Goal: Book appointment/travel/reservation

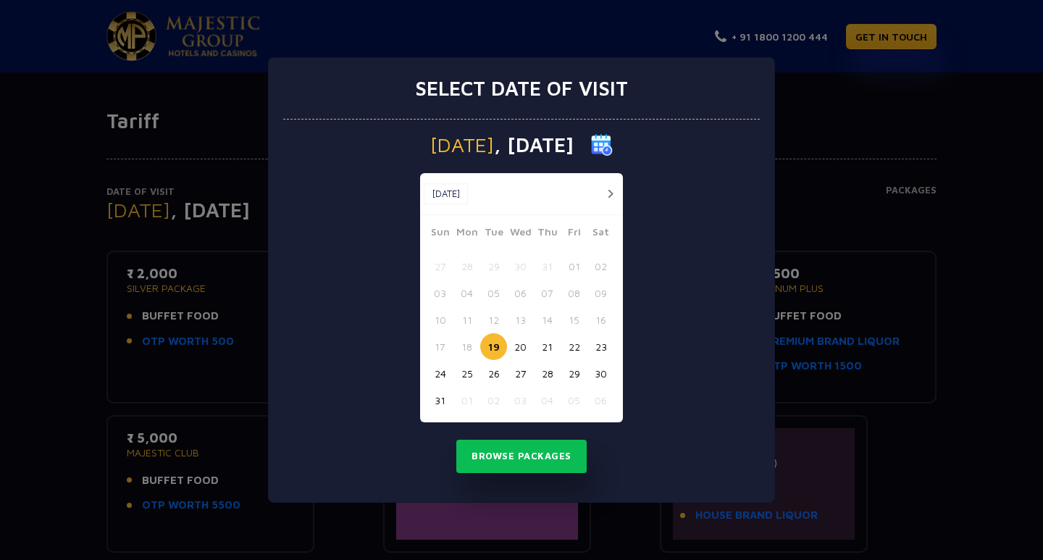
click at [613, 144] on img at bounding box center [602, 145] width 22 height 22
click at [613, 146] on img at bounding box center [602, 145] width 22 height 22
click at [604, 193] on button "button" at bounding box center [610, 194] width 18 height 18
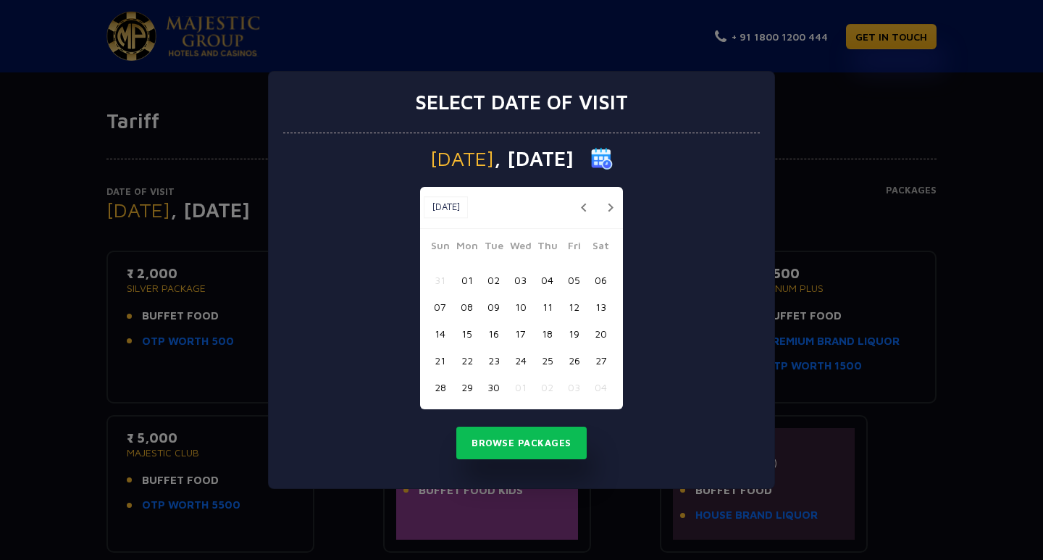
click at [612, 209] on button "button" at bounding box center [610, 207] width 18 height 18
click at [610, 207] on button "button" at bounding box center [610, 207] width 18 height 18
click at [610, 210] on button "button" at bounding box center [610, 207] width 18 height 18
click at [600, 334] on button "18" at bounding box center [600, 333] width 27 height 27
click at [518, 333] on button "15" at bounding box center [520, 333] width 27 height 27
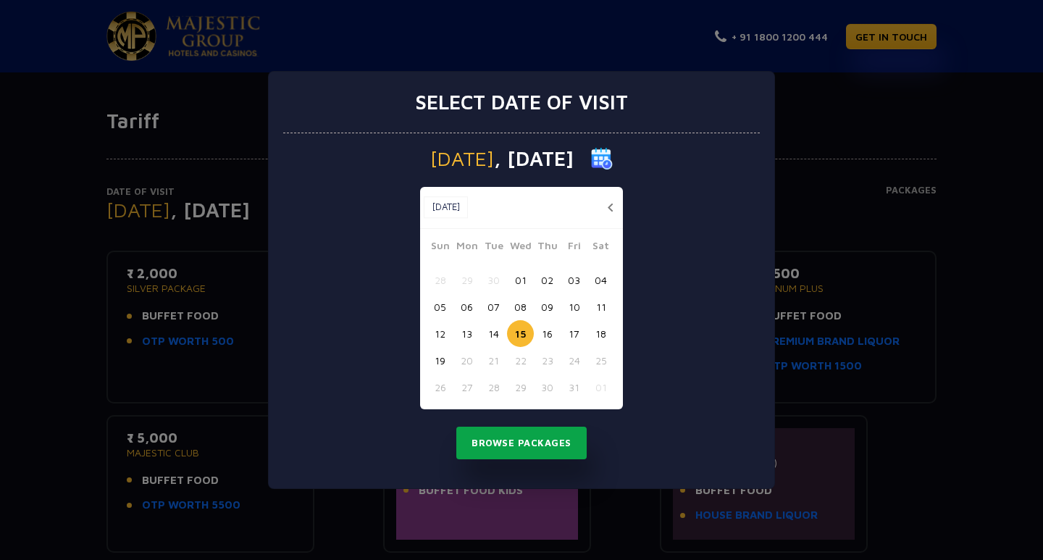
click at [537, 441] on button "Browse Packages" at bounding box center [521, 442] width 130 height 33
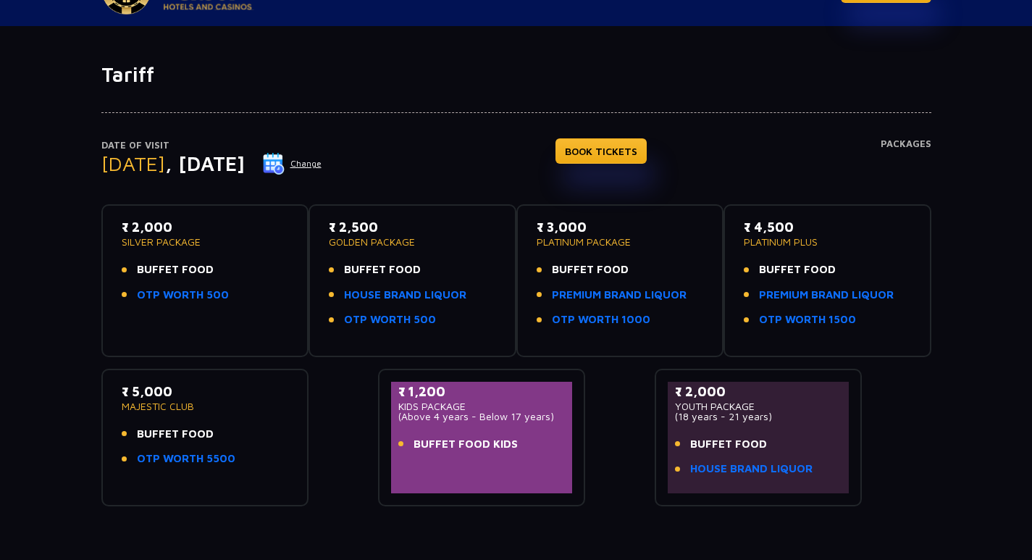
scroll to position [72, 0]
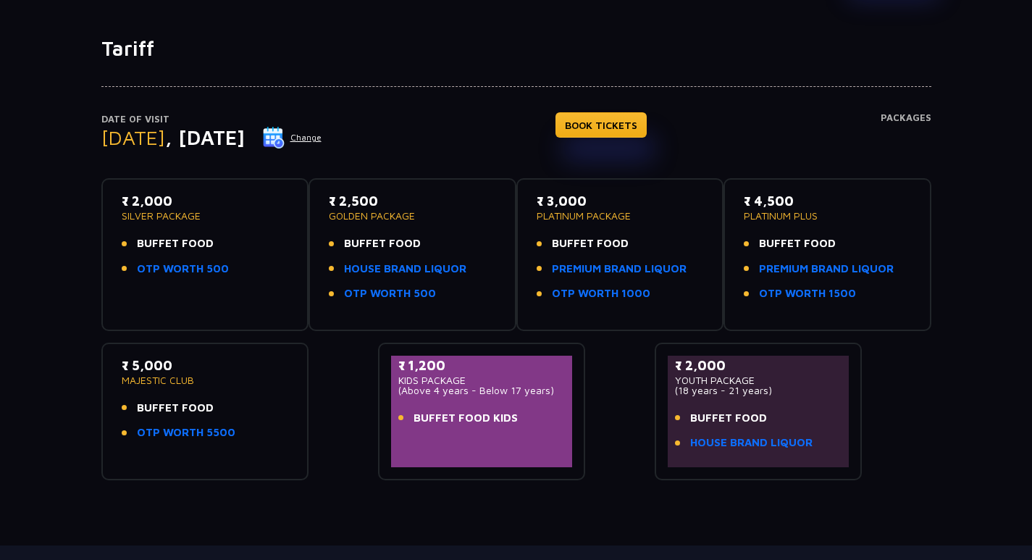
drag, startPoint x: 136, startPoint y: 240, endPoint x: 220, endPoint y: 249, distance: 84.4
click at [220, 249] on li "BUFFET FOOD" at bounding box center [205, 243] width 167 height 17
click at [269, 237] on li "BUFFET FOOD" at bounding box center [205, 243] width 167 height 17
drag, startPoint x: 354, startPoint y: 245, endPoint x: 458, endPoint y: 237, distance: 103.8
click at [445, 248] on li "BUFFET FOOD" at bounding box center [412, 243] width 167 height 17
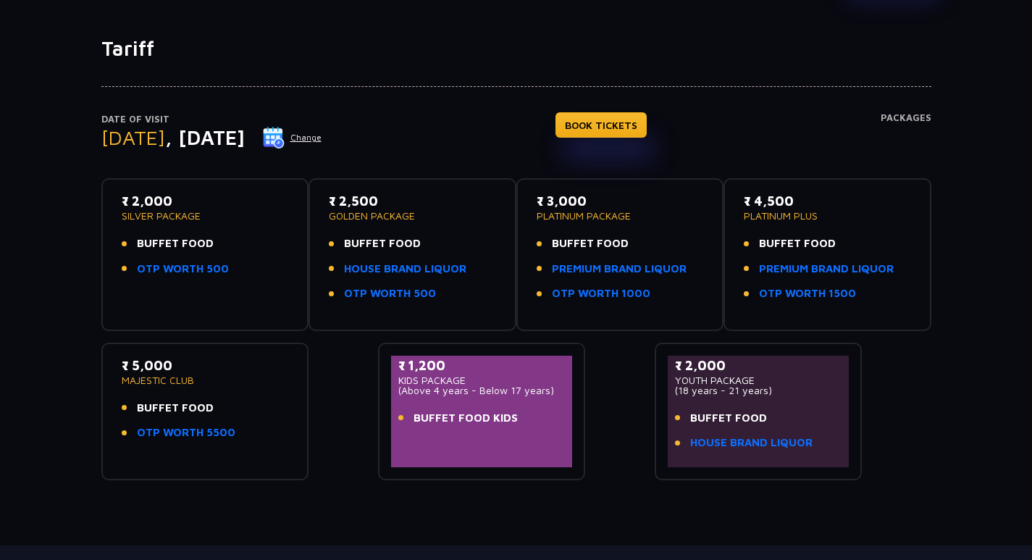
click at [460, 238] on li "BUFFET FOOD" at bounding box center [412, 243] width 167 height 17
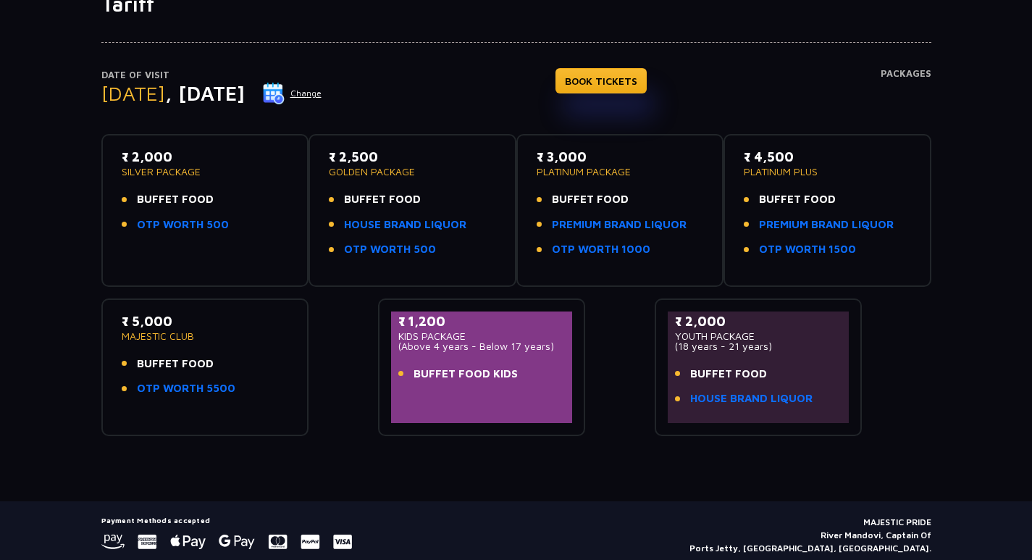
scroll to position [145, 0]
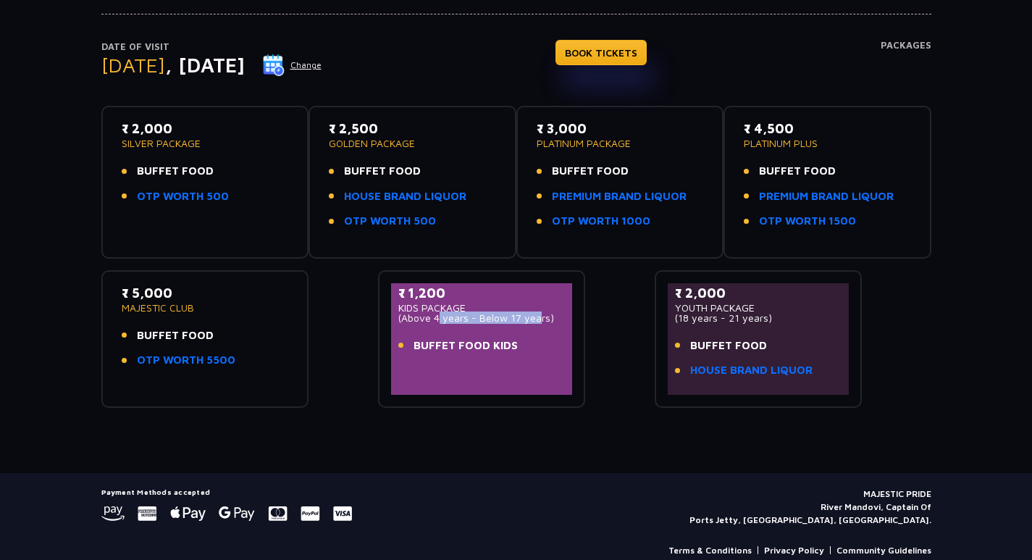
drag, startPoint x: 432, startPoint y: 319, endPoint x: 530, endPoint y: 322, distance: 98.5
click at [530, 322] on p "(Above 4 years - Below 17 years)" at bounding box center [481, 318] width 167 height 10
click at [558, 336] on div "₹ 1,200 KIDS PACKAGE (Above 4 years - Below 17 years) BUFFET FOOD KIDS" at bounding box center [481, 323] width 167 height 80
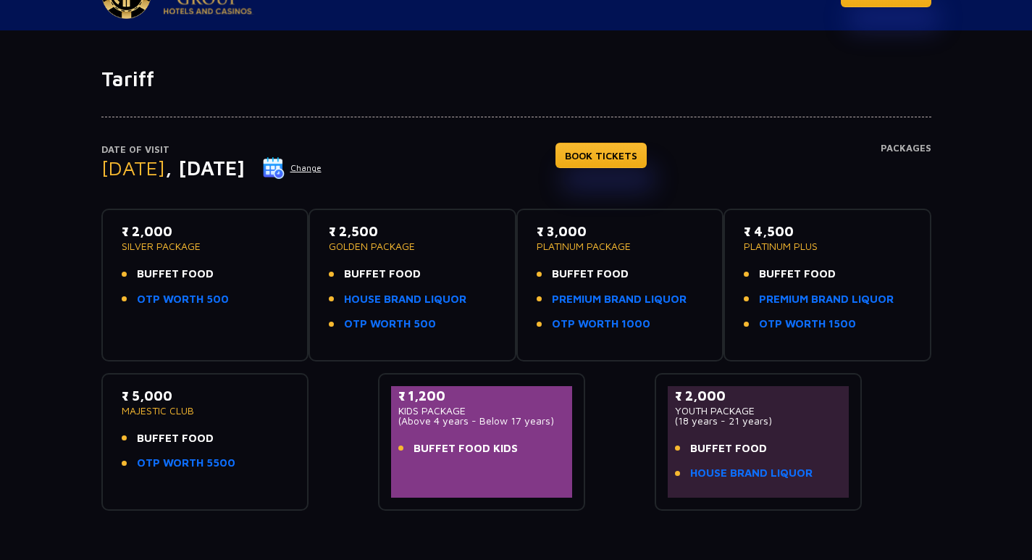
scroll to position [22, 0]
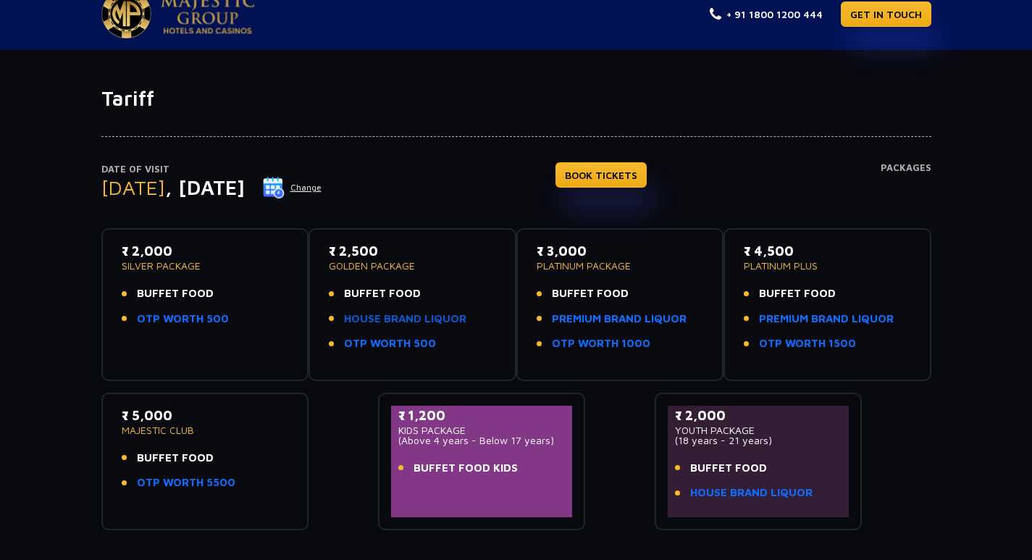
click at [366, 321] on link "HOUSE BRAND LIQUOR" at bounding box center [405, 319] width 122 height 17
click at [429, 318] on link "HOUSE BRAND LIQUOR" at bounding box center [405, 319] width 122 height 17
click at [395, 316] on link "HOUSE BRAND LIQUOR" at bounding box center [405, 319] width 122 height 17
click at [799, 315] on link "PREMIUM BRAND LIQUOR" at bounding box center [826, 319] width 135 height 17
drag, startPoint x: 132, startPoint y: 272, endPoint x: 216, endPoint y: 278, distance: 84.2
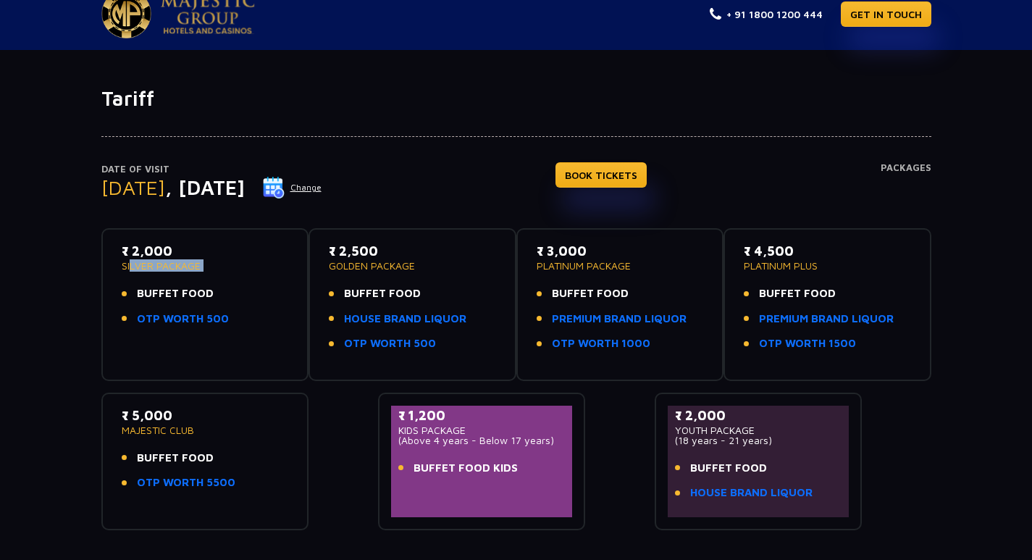
click at [216, 278] on div "₹ 2,000 SILVER PACKAGE BUFFET FOOD OTP WORTH 500" at bounding box center [205, 288] width 167 height 94
click at [227, 279] on div "₹ 2,000 SILVER PACKAGE BUFFET FOOD OTP WORTH 500" at bounding box center [205, 288] width 167 height 94
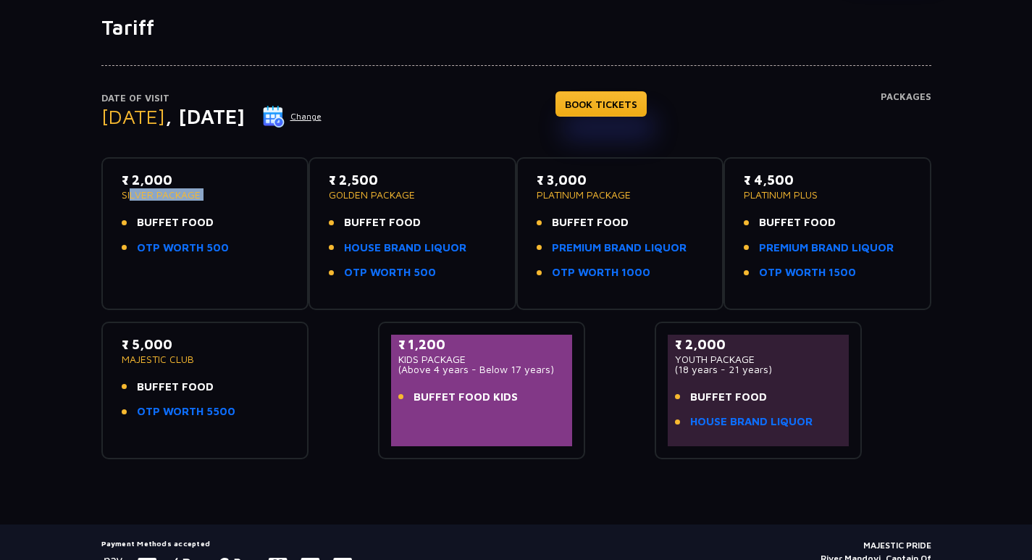
scroll to position [167, 0]
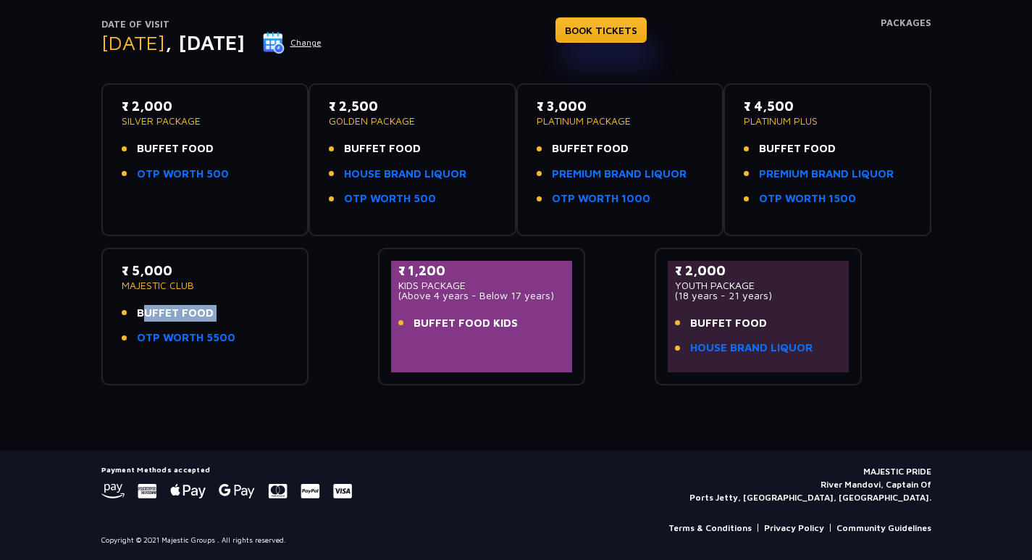
drag, startPoint x: 139, startPoint y: 327, endPoint x: 135, endPoint y: 308, distance: 19.2
click at [136, 311] on ul "BUFFET FOOD OTP WORTH 5500" at bounding box center [205, 325] width 167 height 41
click at [135, 308] on li "BUFFET FOOD" at bounding box center [205, 313] width 167 height 17
drag, startPoint x: 169, startPoint y: 320, endPoint x: 219, endPoint y: 337, distance: 52.7
click at [219, 337] on ul "BUFFET FOOD OTP WORTH 5500" at bounding box center [205, 325] width 167 height 41
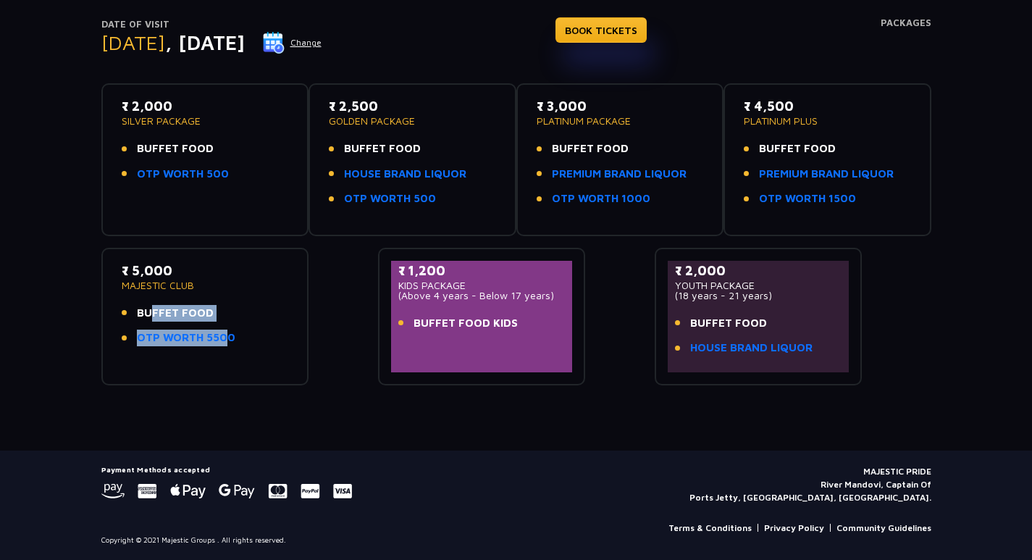
click at [252, 341] on li "OTP WORTH 5500" at bounding box center [205, 337] width 167 height 17
click at [253, 346] on div "₹ 5,000 MAJESTIC CLUB BUFFET FOOD OTP WORTH 5500" at bounding box center [205, 308] width 167 height 94
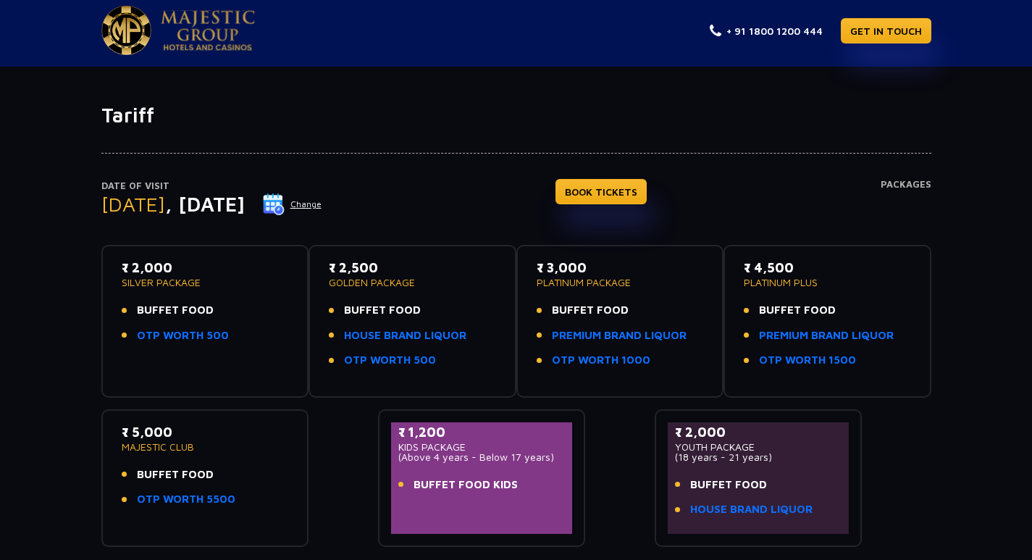
scroll to position [0, 0]
